Goal: Task Accomplishment & Management: Manage account settings

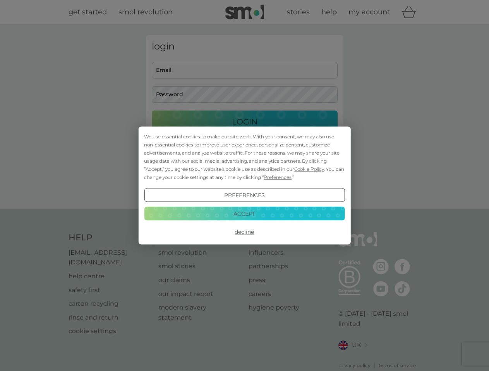
click at [309, 169] on span "Cookie Policy" at bounding box center [309, 169] width 30 height 6
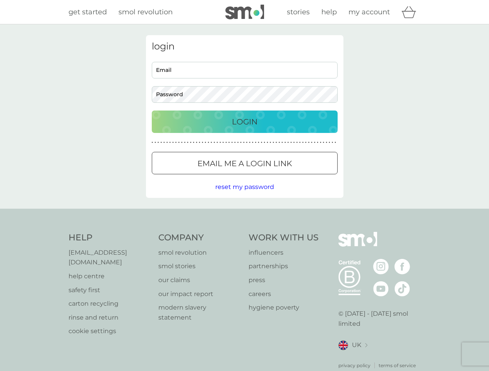
click at [277, 177] on div "login Email Password Login ● ● ● ● ● ● ● ● ● ● ● ● ● ● ● ● ● ● ● ● ● ● ● ● ● ● …" at bounding box center [244, 116] width 197 height 163
click at [244, 195] on div "login Email Password Login ● ● ● ● ● ● ● ● ● ● ● ● ● ● ● ● ● ● ● ● ● ● ● ● ● ● …" at bounding box center [244, 116] width 197 height 163
click at [244, 232] on div "Help [EMAIL_ADDRESS][DOMAIN_NAME] help centre safety first carton recycling rin…" at bounding box center [244, 300] width 352 height 137
click at [244, 214] on div "Help [EMAIL_ADDRESS][DOMAIN_NAME] help centre safety first carton recycling rin…" at bounding box center [244, 301] width 489 height 184
